Goal: Task Accomplishment & Management: Use online tool/utility

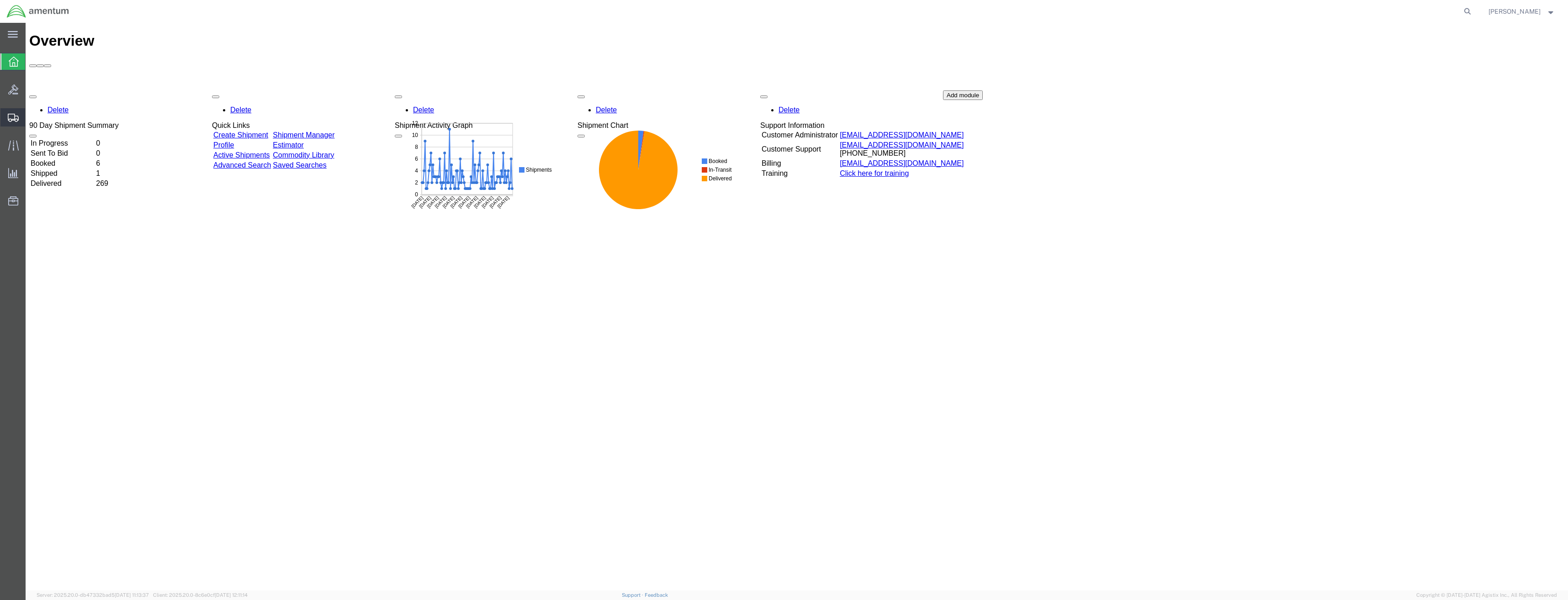
click at [16, 116] on icon at bounding box center [13, 118] width 11 height 8
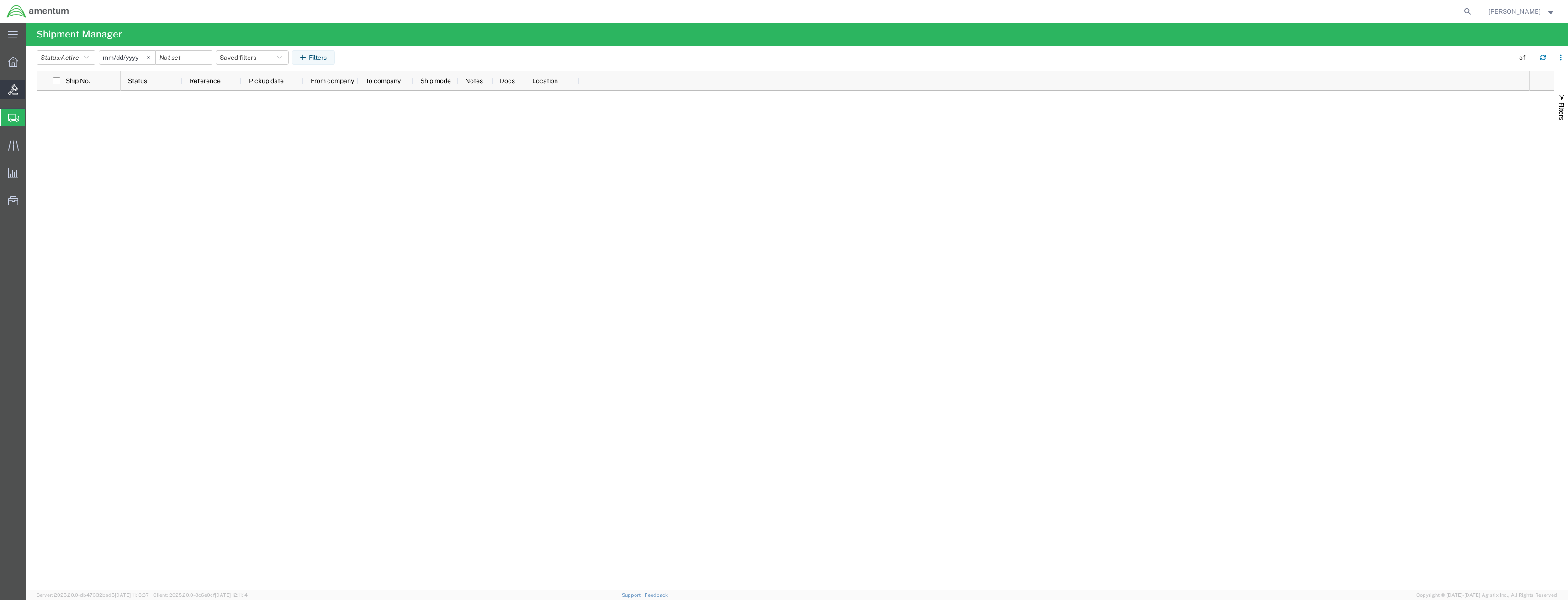
click at [10, 95] on div at bounding box center [14, 89] width 26 height 18
click at [14, 116] on icon at bounding box center [13, 118] width 11 height 8
click at [14, 93] on icon at bounding box center [13, 89] width 10 height 10
click at [10, 115] on icon at bounding box center [13, 118] width 11 height 8
click at [7, 88] on div at bounding box center [14, 89] width 26 height 18
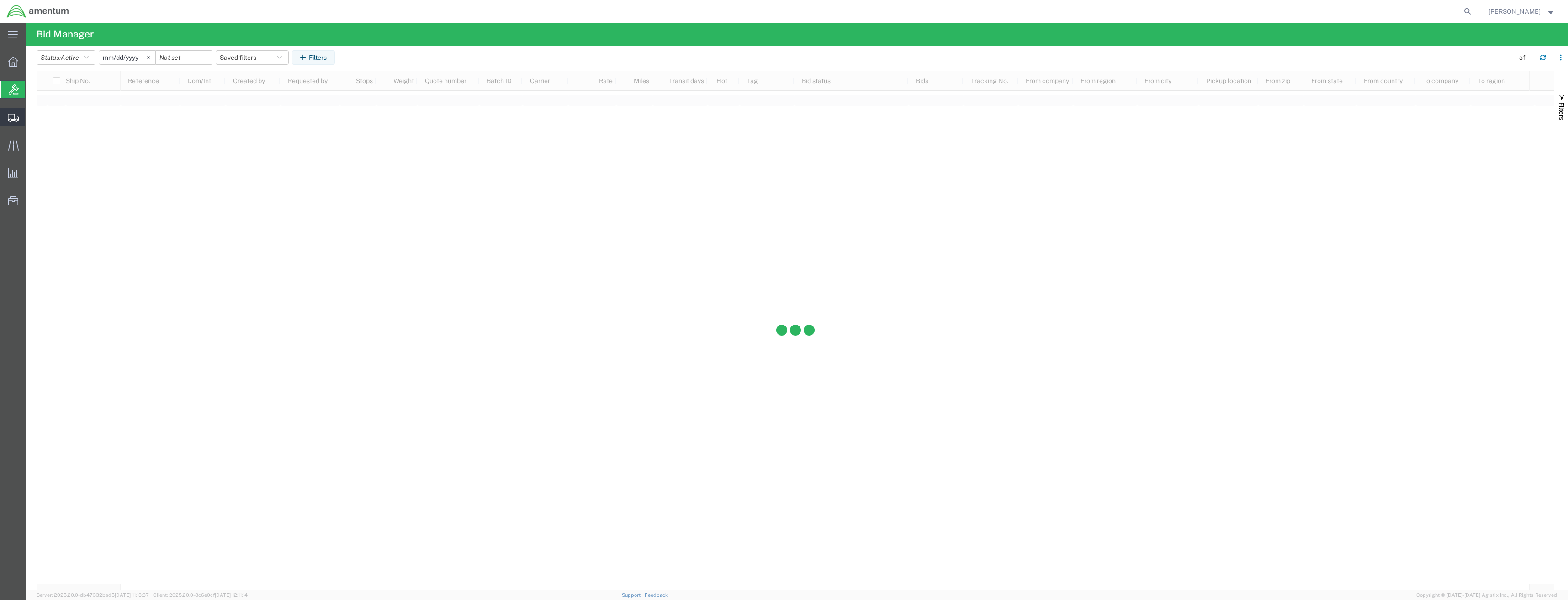
click at [10, 116] on icon at bounding box center [13, 118] width 11 height 8
click at [15, 66] on icon at bounding box center [13, 61] width 10 height 10
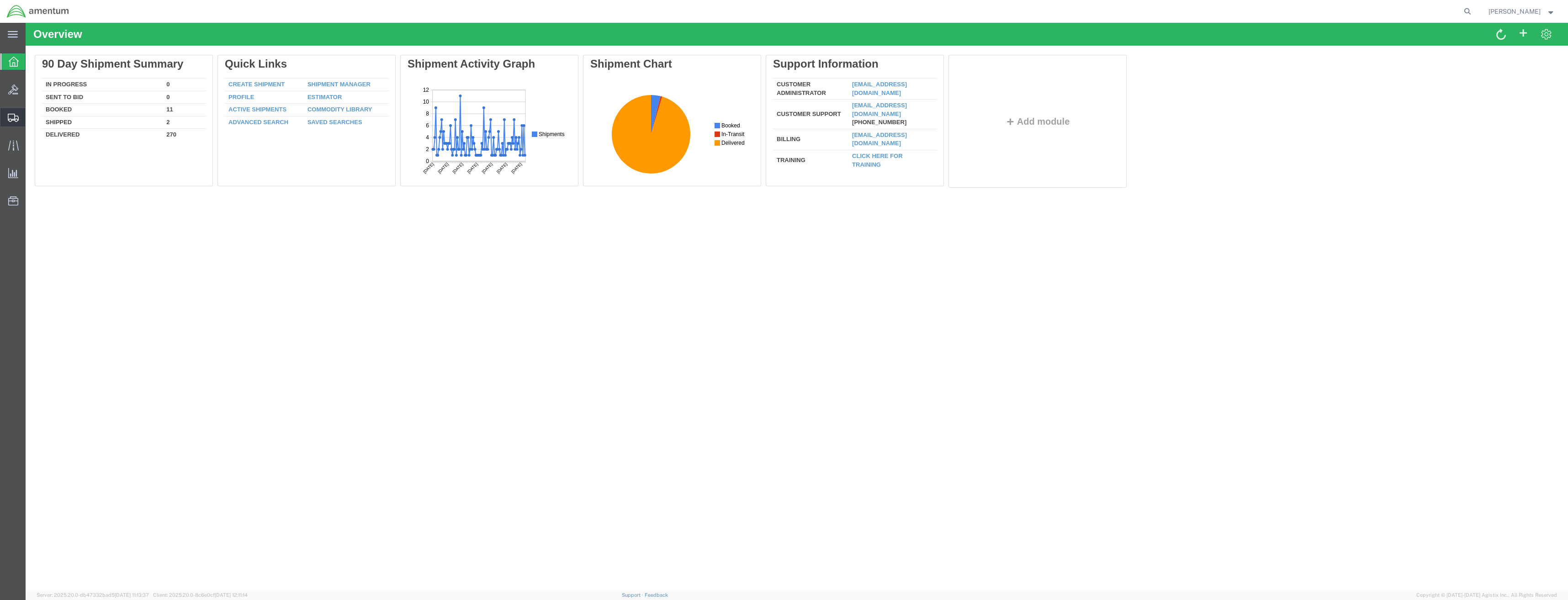
click at [15, 111] on div at bounding box center [14, 117] width 26 height 18
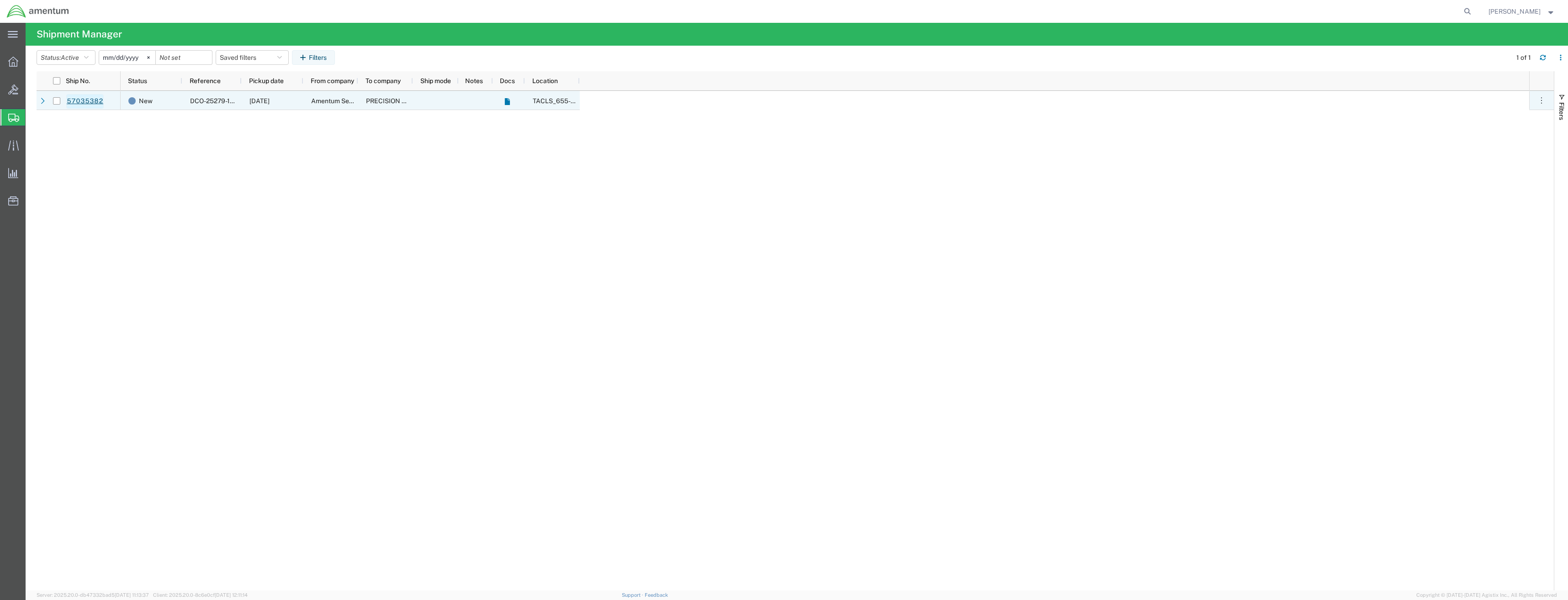
click at [90, 103] on link "57035382" at bounding box center [84, 101] width 37 height 14
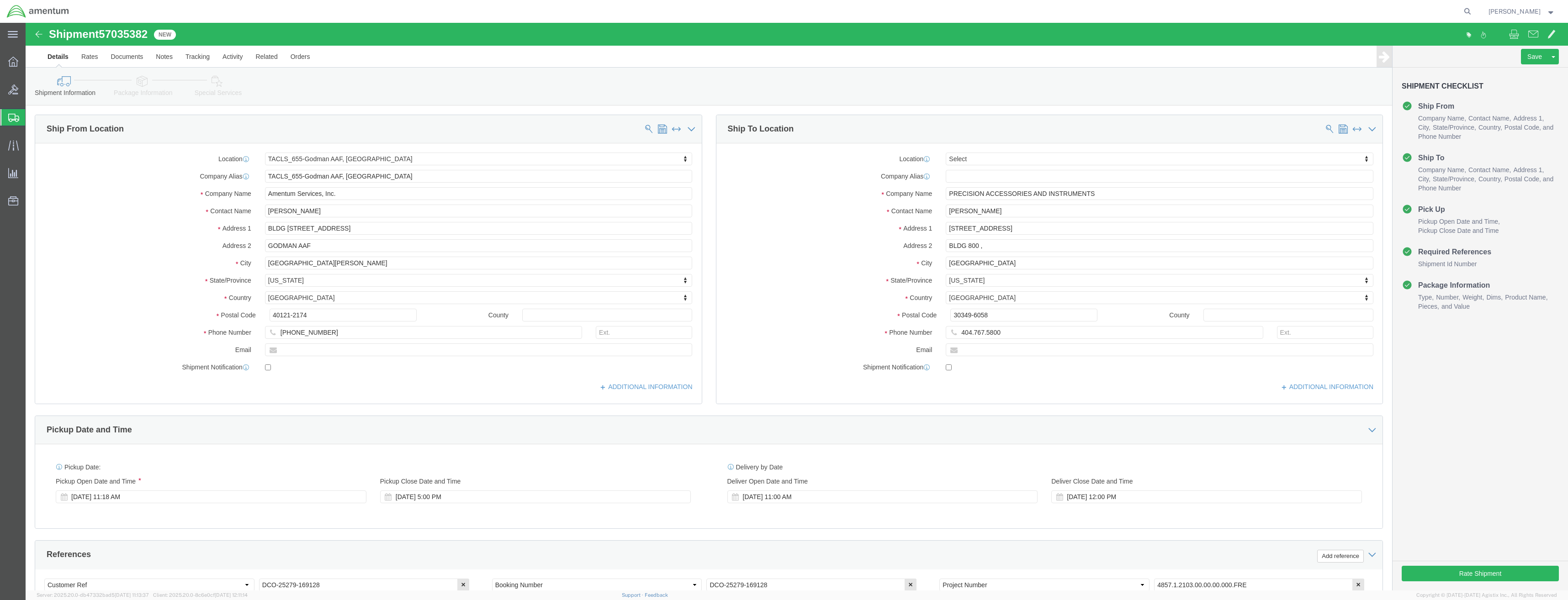
select select "42727"
select select
click input "404.767.5800"
click input "404-767.5800"
type input "[PHONE_NUMBER]"
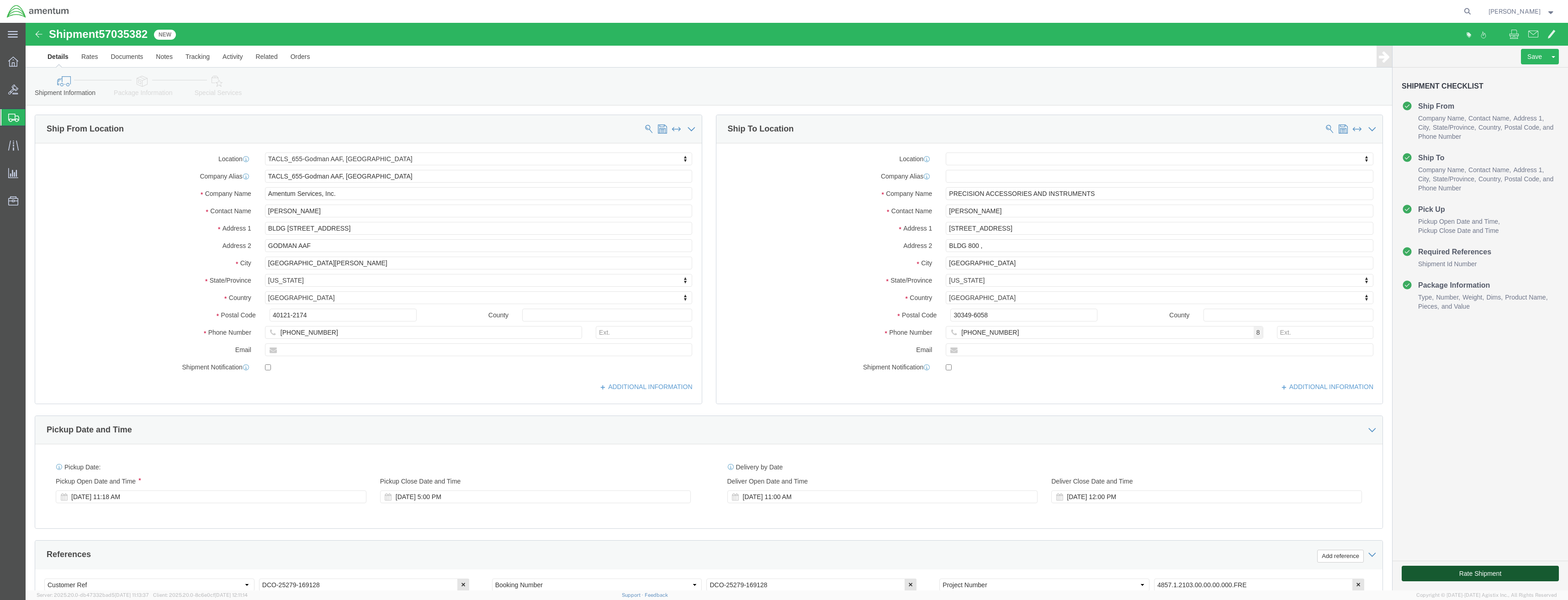
click button "Rate Shipment"
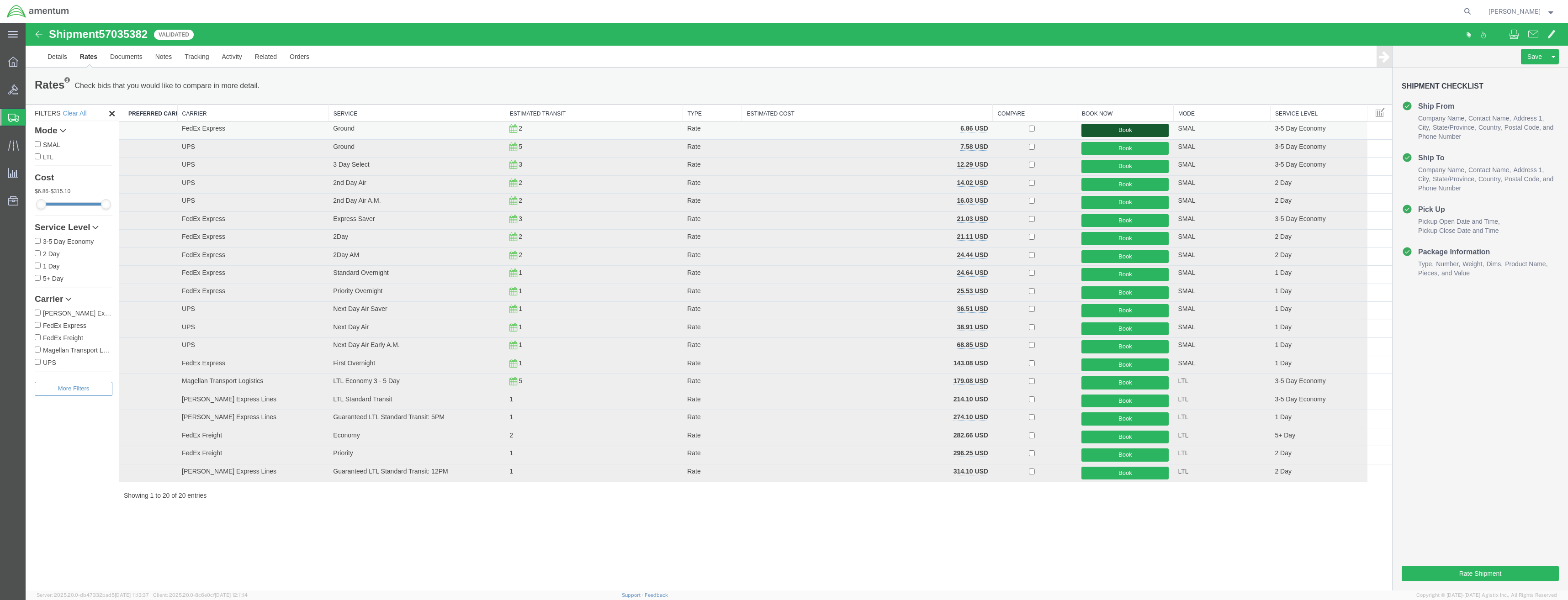
click at [1115, 137] on button "Book" at bounding box center [1125, 130] width 87 height 13
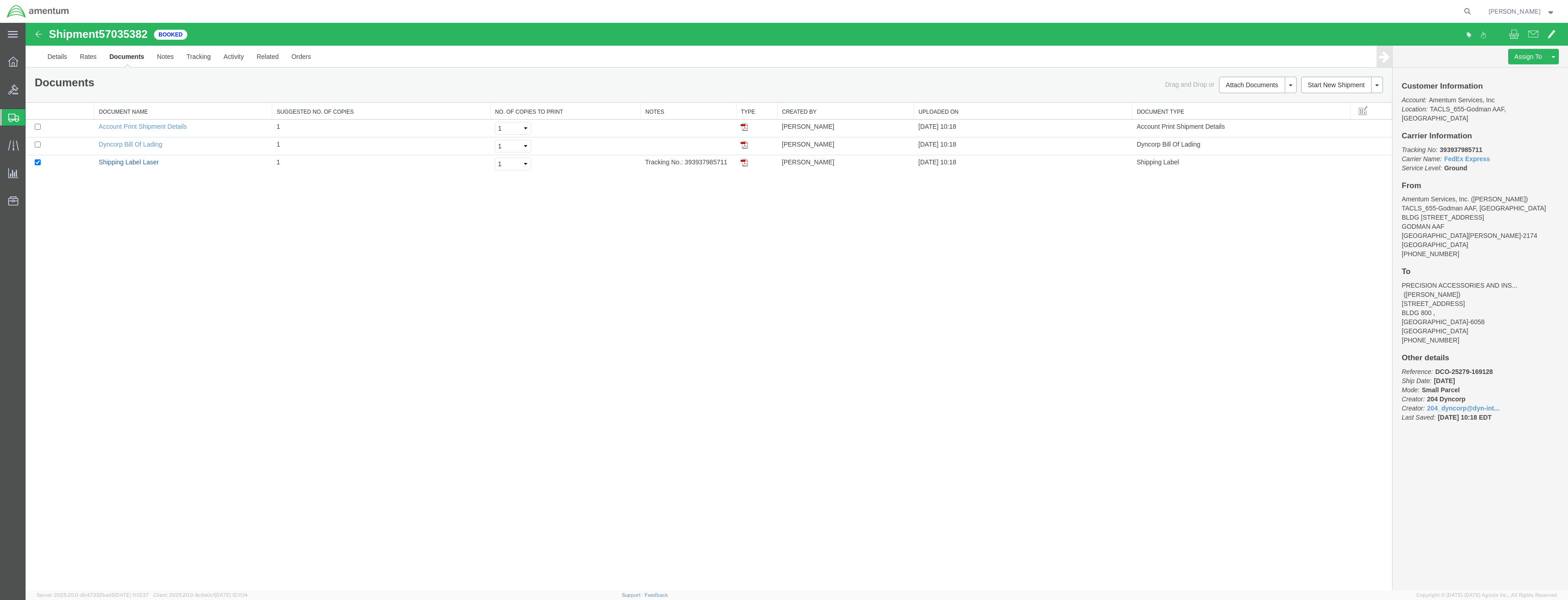
drag, startPoint x: 135, startPoint y: 161, endPoint x: 286, endPoint y: 260, distance: 180.6
click at [135, 161] on link "Shipping Label Laser" at bounding box center [129, 162] width 61 height 7
